Goal: Find specific page/section: Find specific page/section

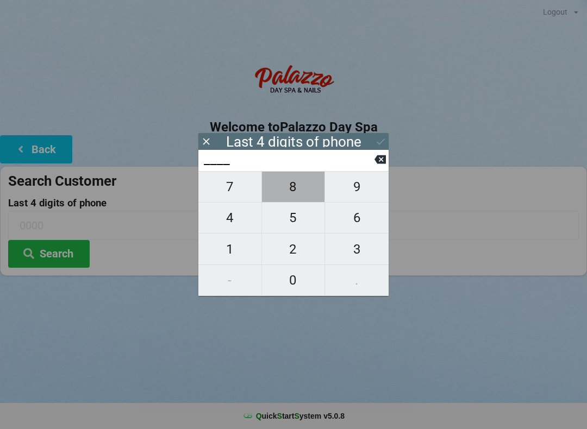
click at [298, 188] on span "8" at bounding box center [293, 186] width 63 height 23
type input "8___"
click at [351, 256] on span "3" at bounding box center [357, 249] width 64 height 23
type input "83__"
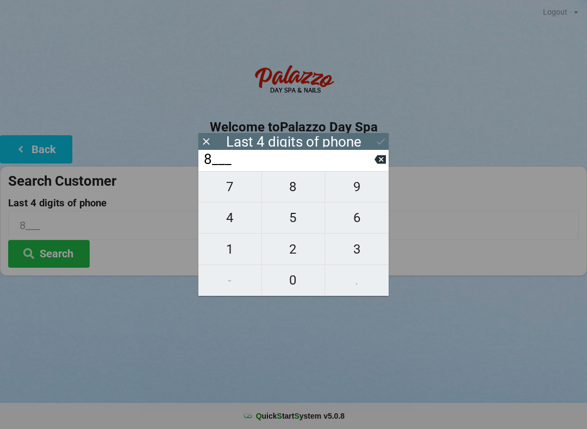
type input "83__"
click at [352, 222] on span "6" at bounding box center [357, 217] width 64 height 23
type input "836_"
click at [348, 224] on span "6" at bounding box center [357, 217] width 64 height 23
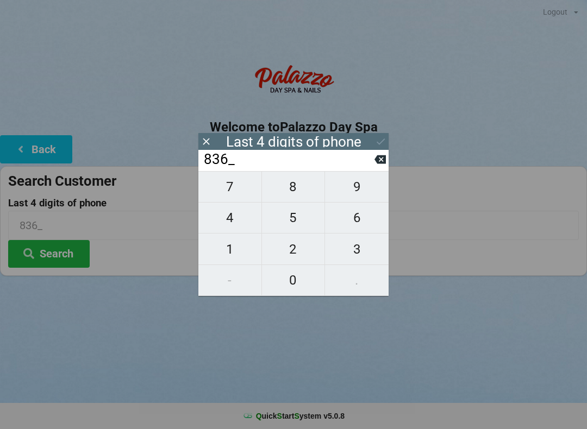
type input "8366"
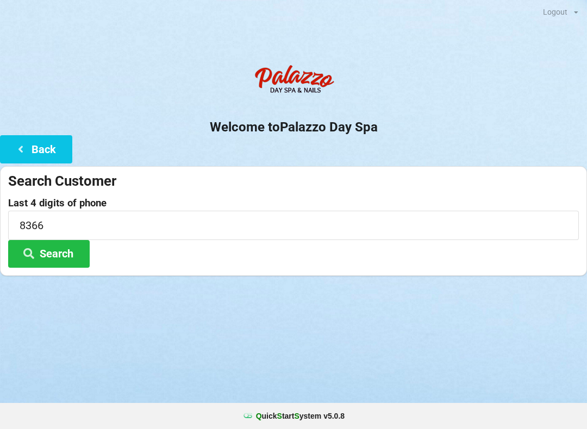
click at [470, 329] on div "Logout Logout Sign-In Welcome to Palazzo Day Spa Back Search Customer Last 4 di…" at bounding box center [293, 214] width 587 height 429
click at [60, 250] on button "Search" at bounding box center [48, 254] width 81 height 28
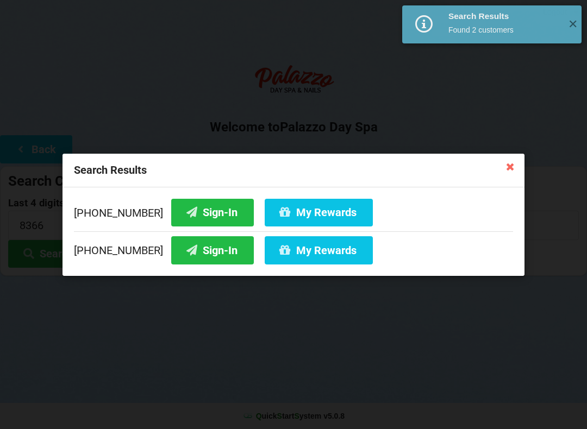
click at [197, 209] on button "Sign-In" at bounding box center [212, 212] width 83 height 28
